Goal: Information Seeking & Learning: Learn about a topic

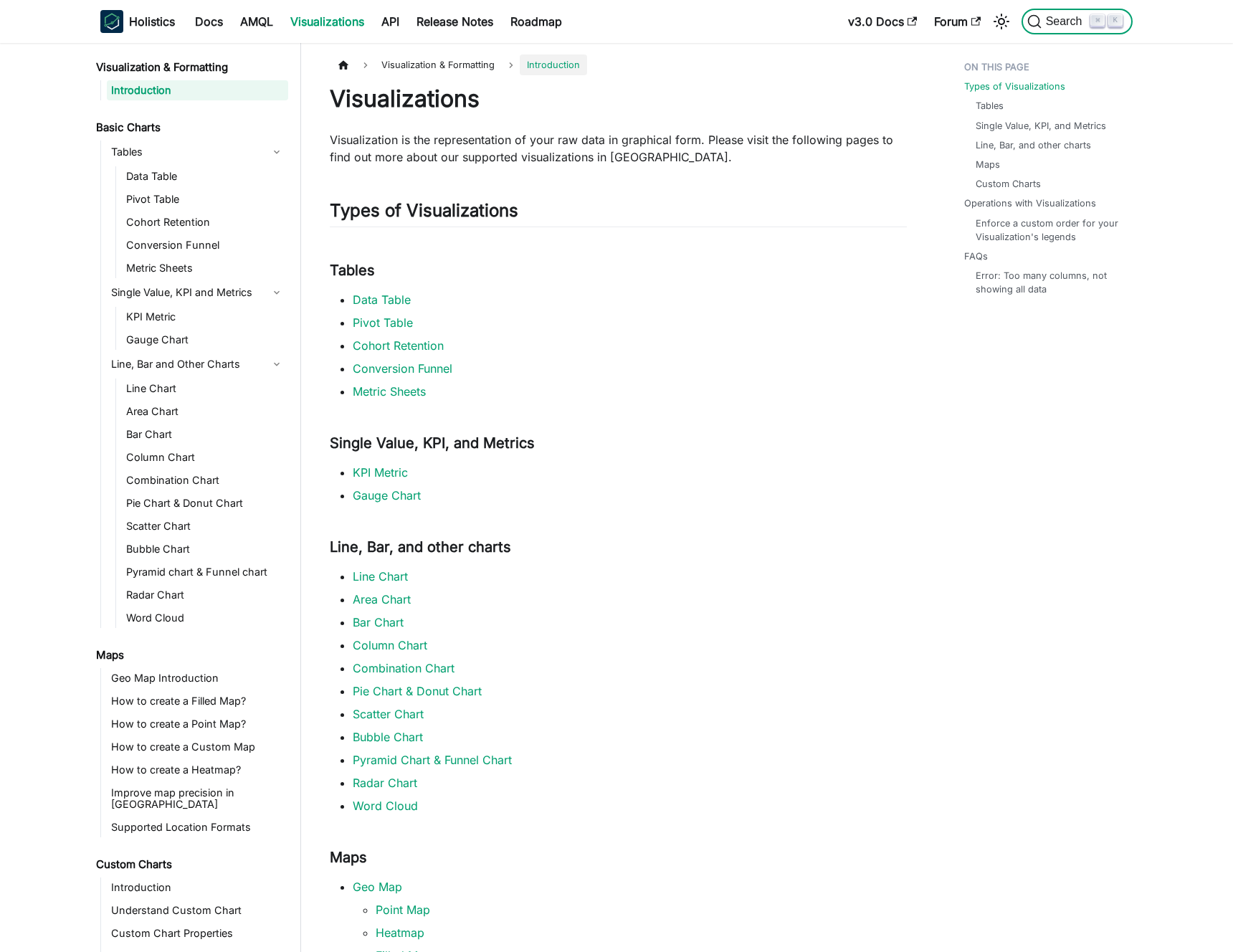
click at [1051, 20] on span "Search" at bounding box center [1067, 21] width 50 height 13
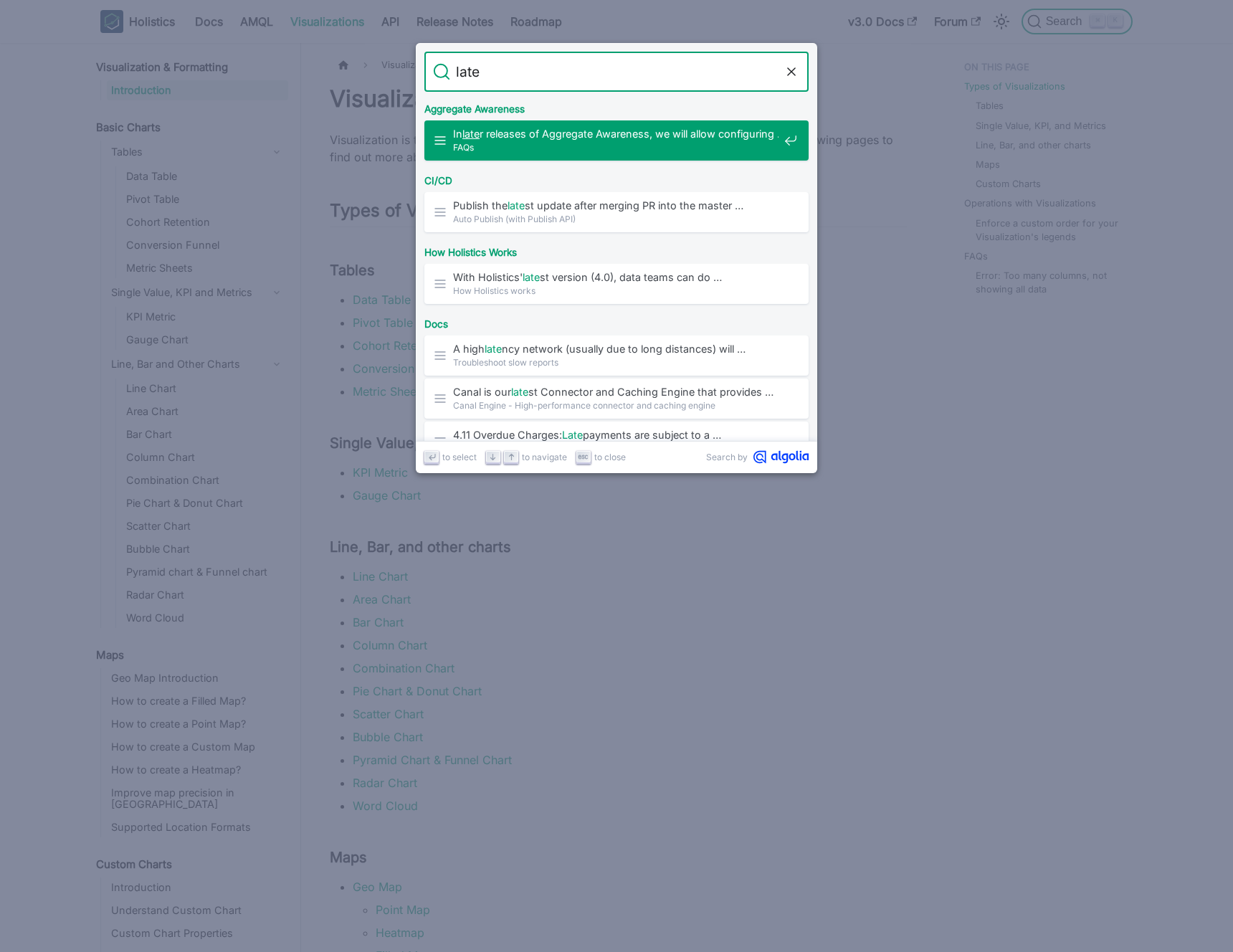
type input "latex"
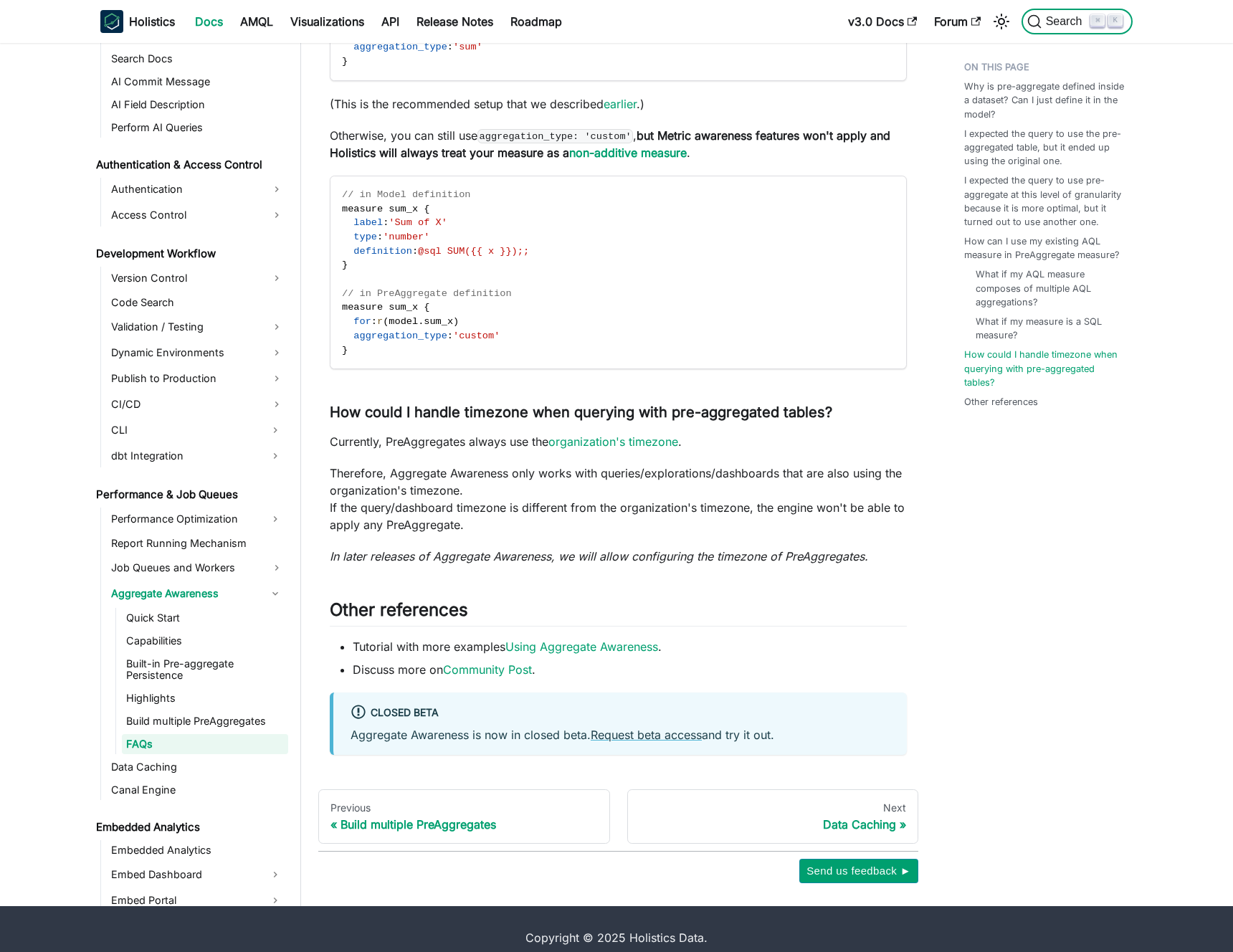
scroll to position [810, 0]
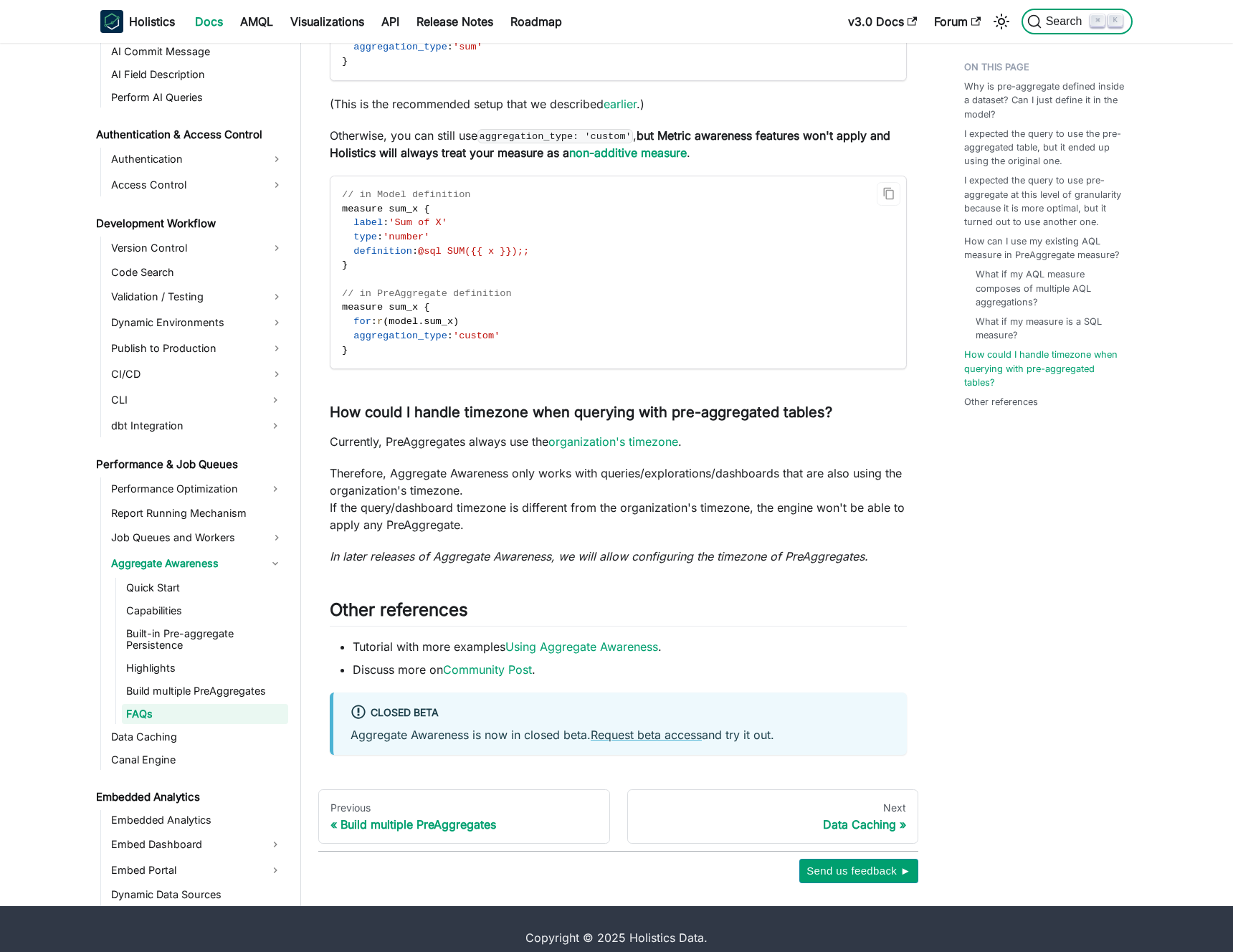
click at [1021, 9] on button "Search ⌘ K" at bounding box center [1077, 22] width 111 height 26
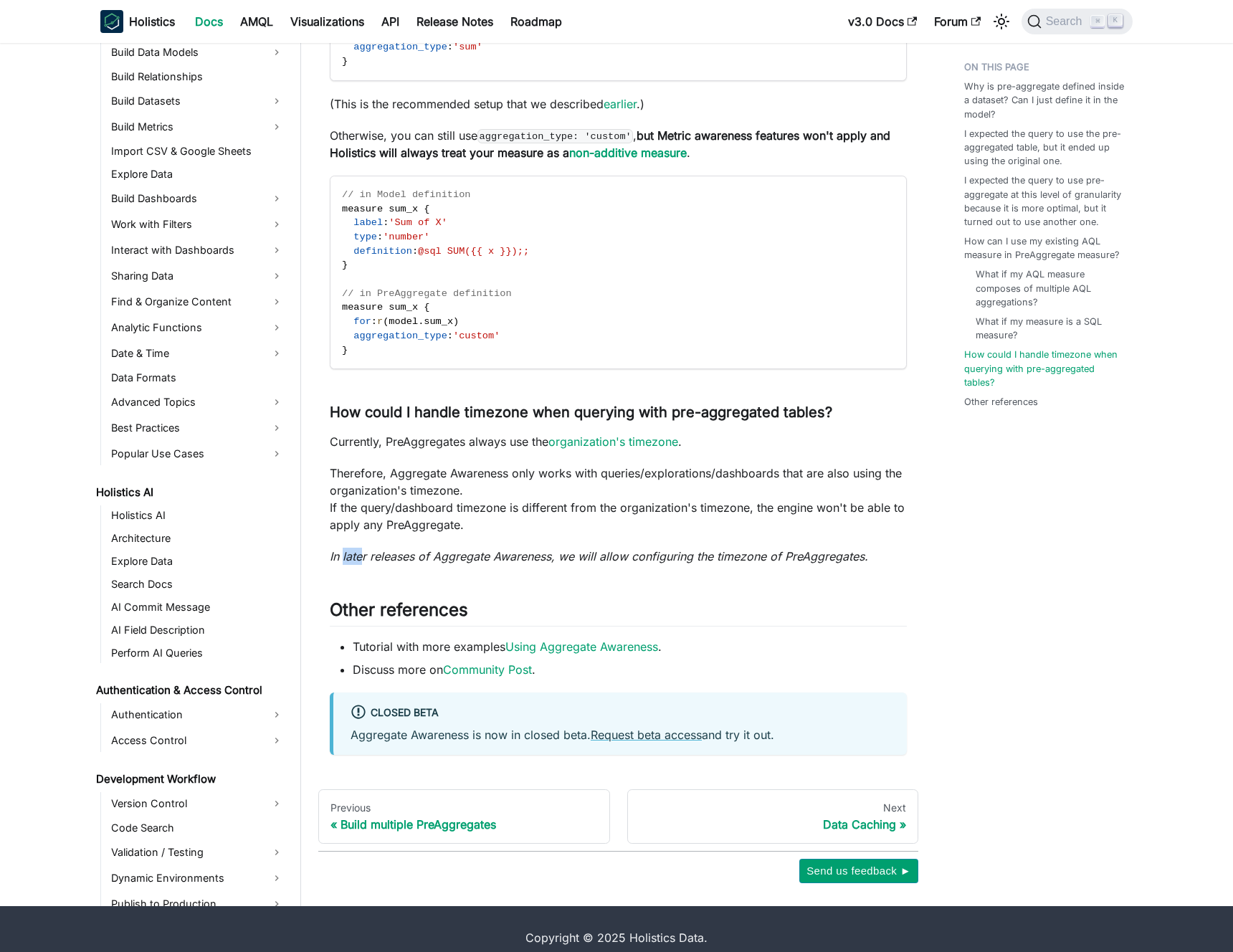
scroll to position [30, 0]
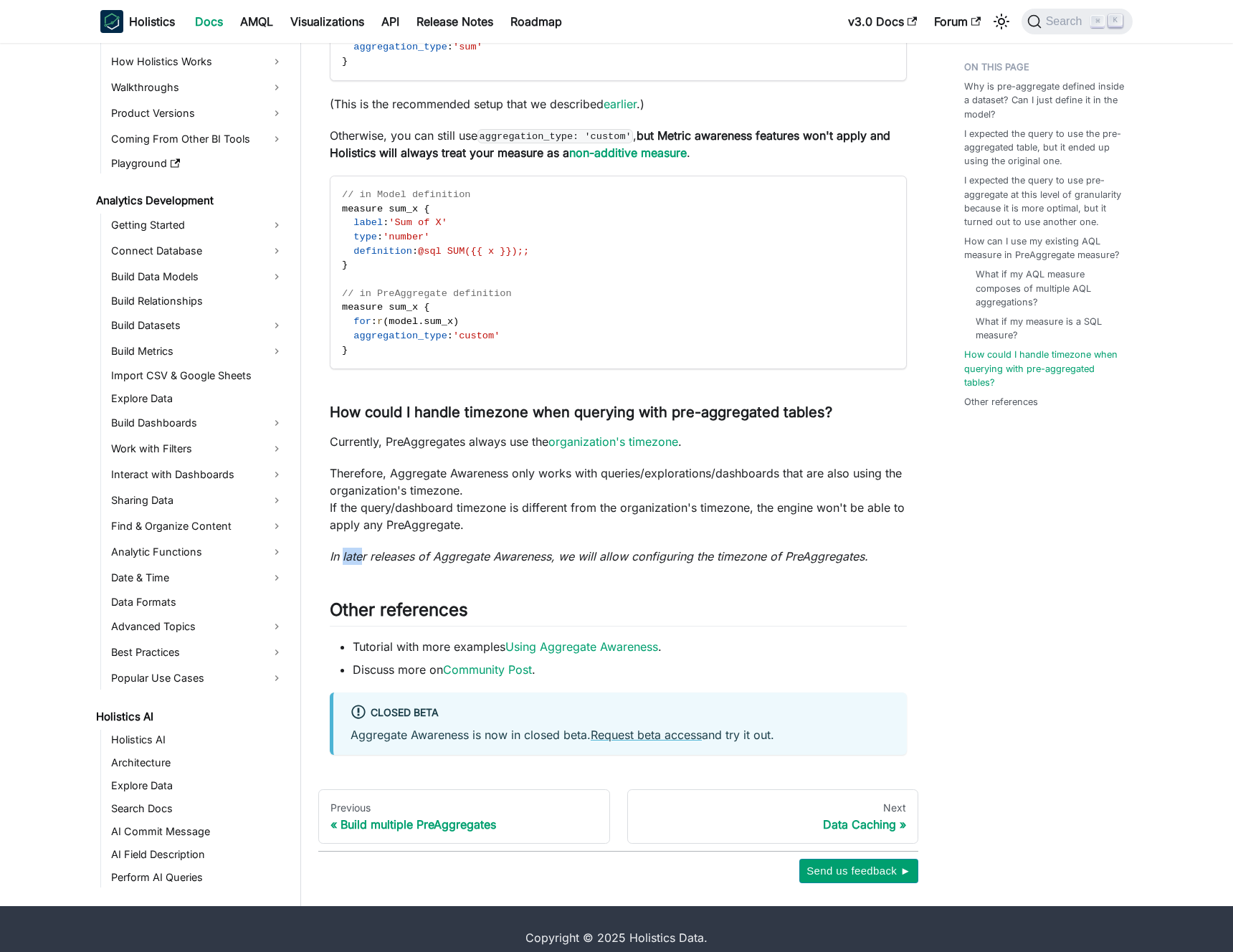
click at [206, 14] on link "Docs" at bounding box center [209, 21] width 46 height 23
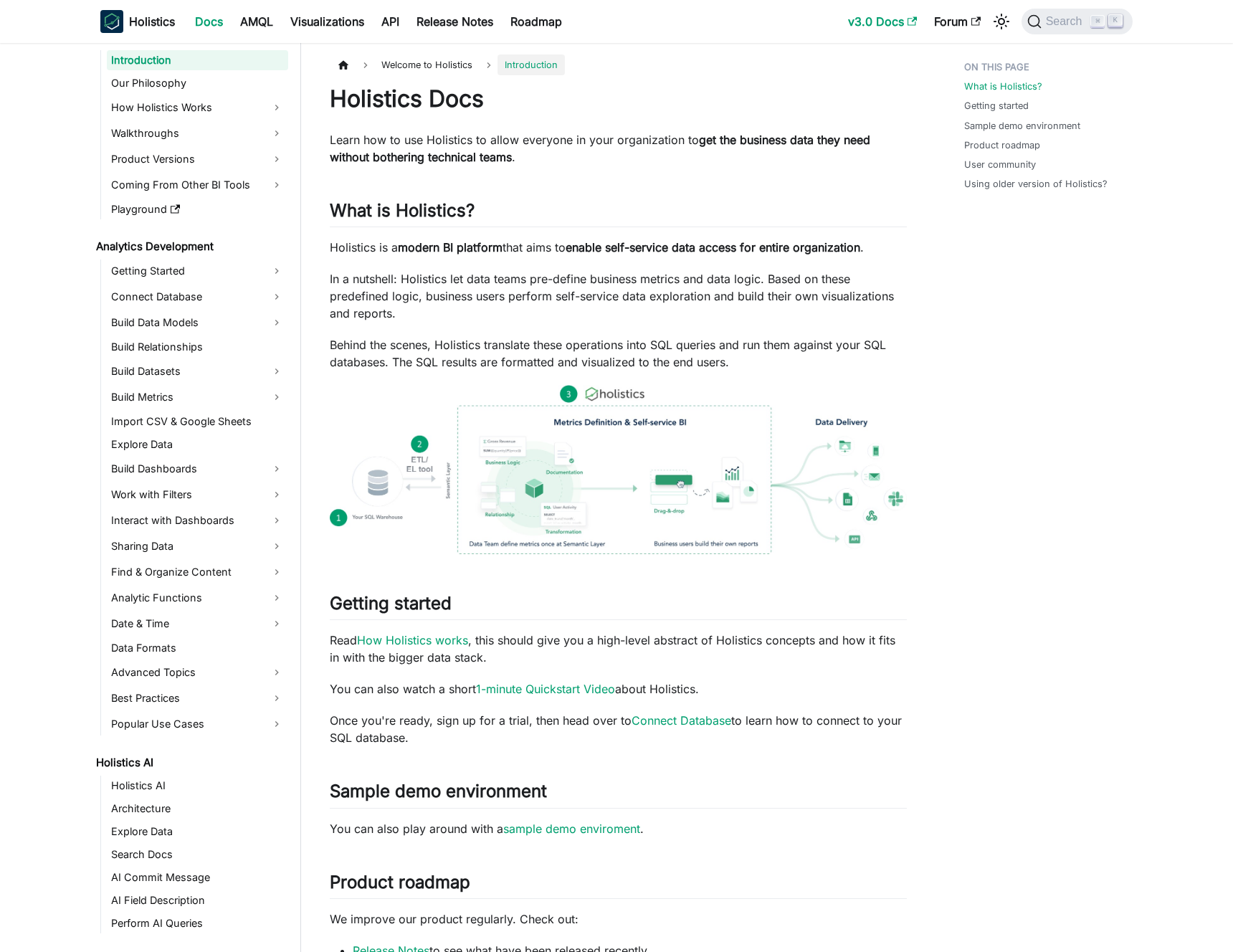
click at [879, 18] on link "v3.0 Docs" at bounding box center [882, 21] width 86 height 23
click at [946, 22] on link "Forum" at bounding box center [957, 21] width 63 height 23
